Goal: Find contact information: Find contact information

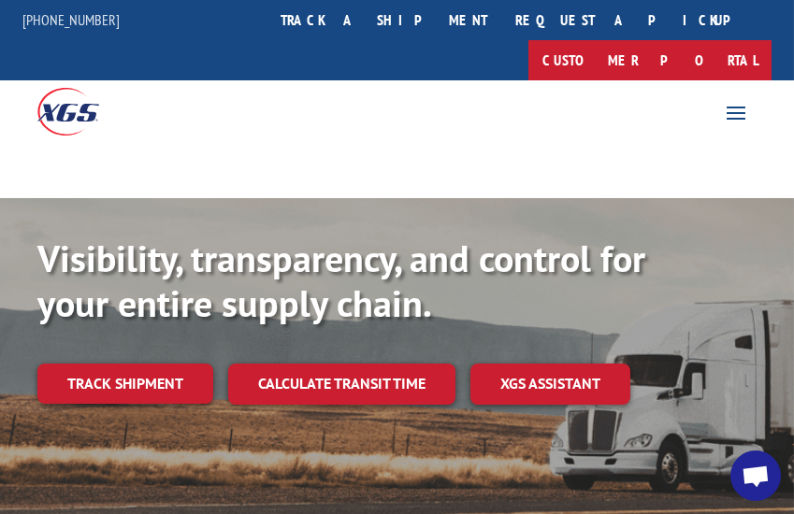
click at [690, 40] on link "Customer Portal" at bounding box center [650, 60] width 243 height 40
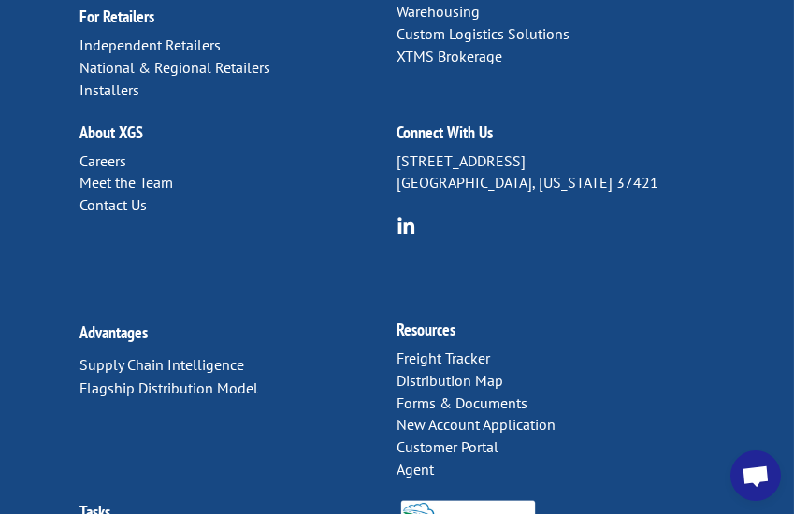
scroll to position [4908, 0]
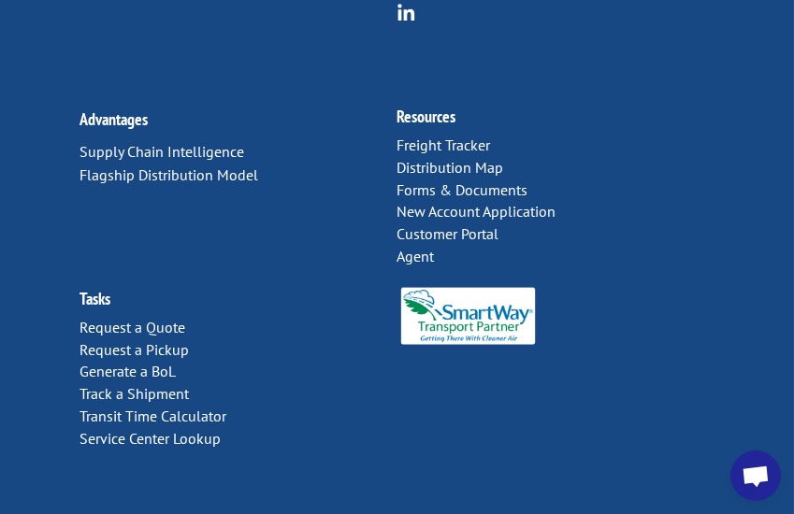
click at [410, 158] on link "Distribution Map" at bounding box center [451, 167] width 107 height 19
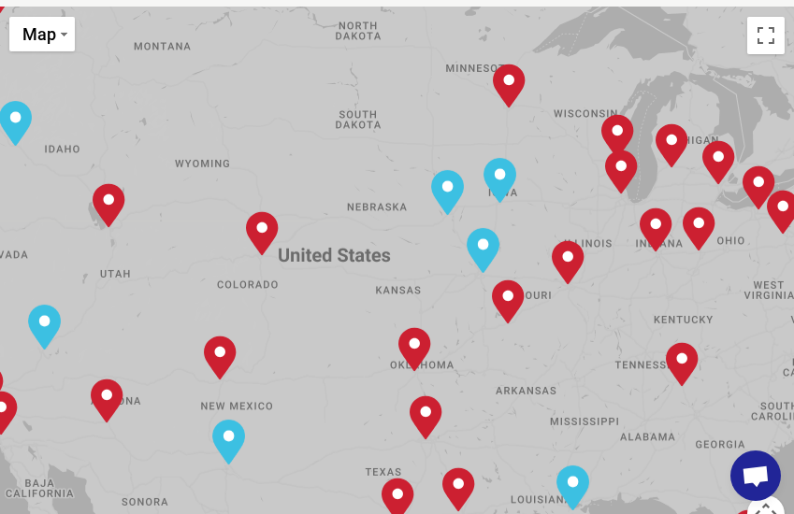
scroll to position [748, 0]
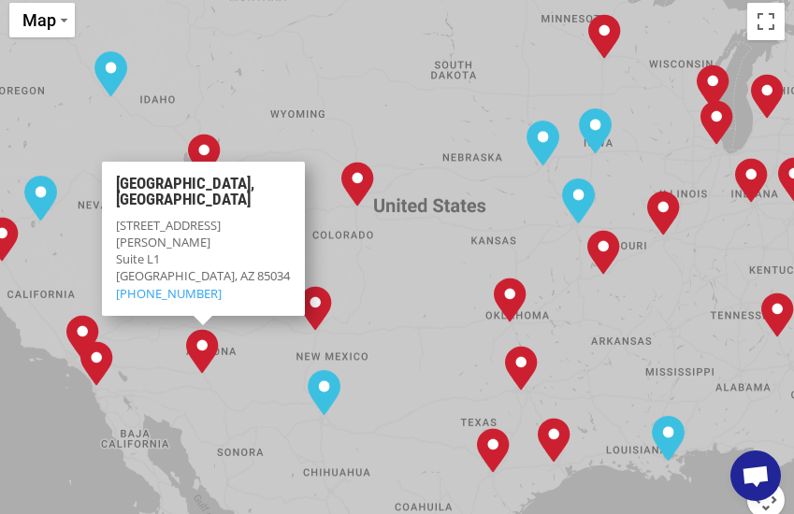
drag, startPoint x: 155, startPoint y: 295, endPoint x: 248, endPoint y: 256, distance: 100.2
click at [248, 257] on div "[GEOGRAPHIC_DATA], [GEOGRAPHIC_DATA] [GEOGRAPHIC_DATA], [GEOGRAPHIC_DATA] [GEOG…" at bounding box center [397, 301] width 794 height 616
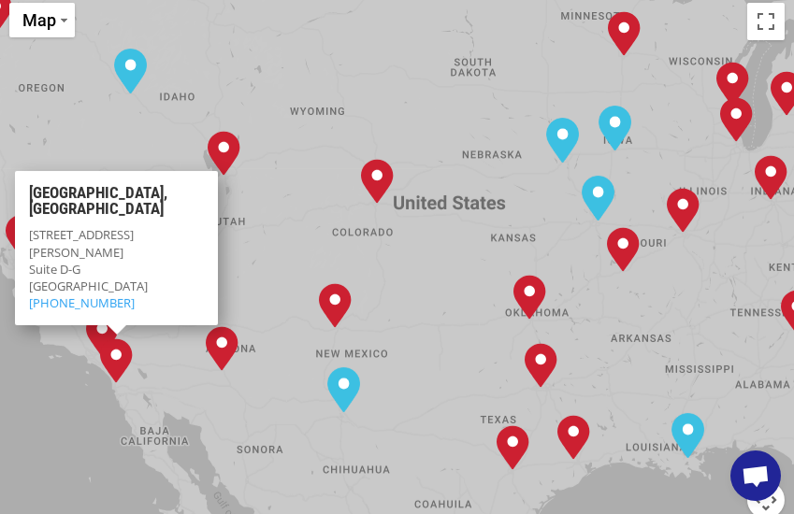
click at [121, 339] on img "San Diego, CA" at bounding box center [116, 361] width 33 height 45
click at [126, 339] on img "San Diego, CA" at bounding box center [116, 361] width 33 height 45
drag, startPoint x: 124, startPoint y: 228, endPoint x: 93, endPoint y: 220, distance: 32.9
click at [93, 278] on span "[GEOGRAPHIC_DATA]" at bounding box center [88, 286] width 119 height 17
copy span "92064"
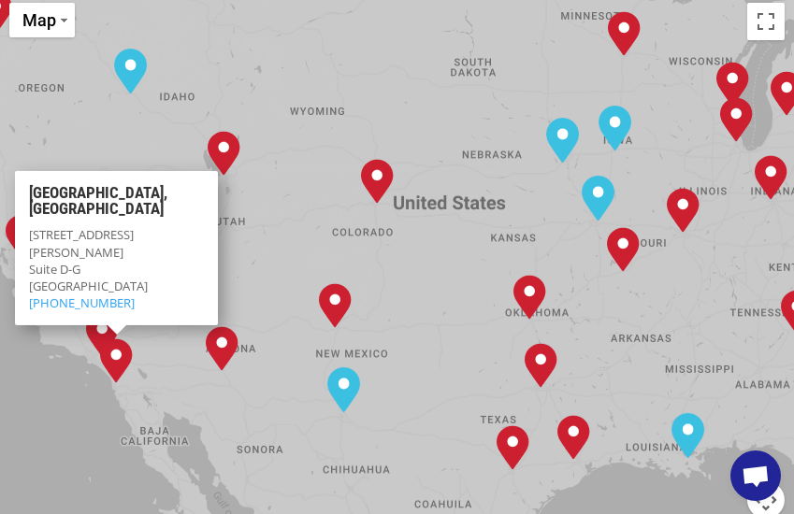
click at [121, 339] on img "San Diego, CA" at bounding box center [116, 361] width 33 height 45
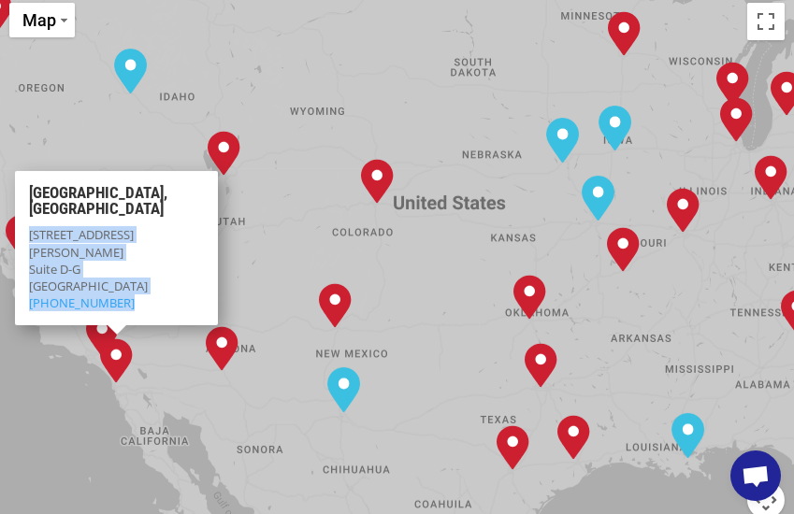
drag, startPoint x: 132, startPoint y: 257, endPoint x: 24, endPoint y: 185, distance: 129.5
click at [24, 185] on div "[GEOGRAPHIC_DATA][STREET_ADDRESS][PERSON_NAME] (858) 695-6772" at bounding box center [116, 248] width 203 height 154
copy p "[STREET_ADDRESS][PERSON_NAME] (858) 695-6772"
